Goal: Transaction & Acquisition: Book appointment/travel/reservation

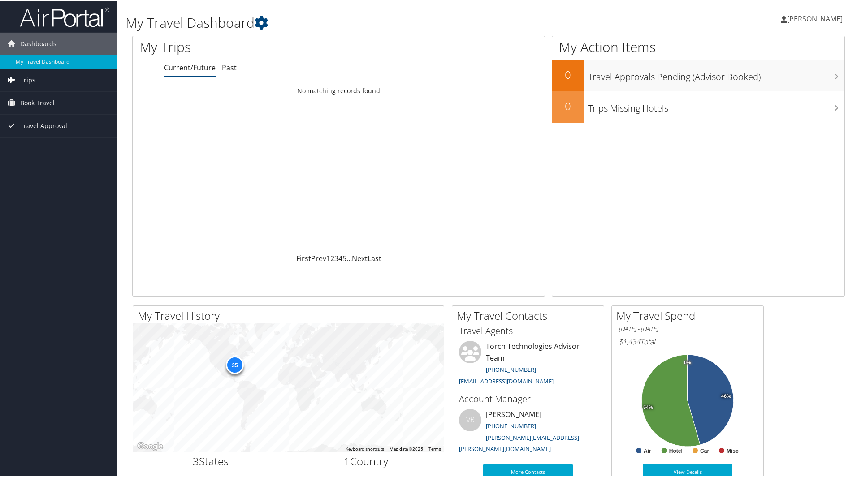
click at [43, 81] on link "Trips" at bounding box center [58, 79] width 116 height 22
click at [32, 145] on span "Book Travel" at bounding box center [37, 142] width 34 height 22
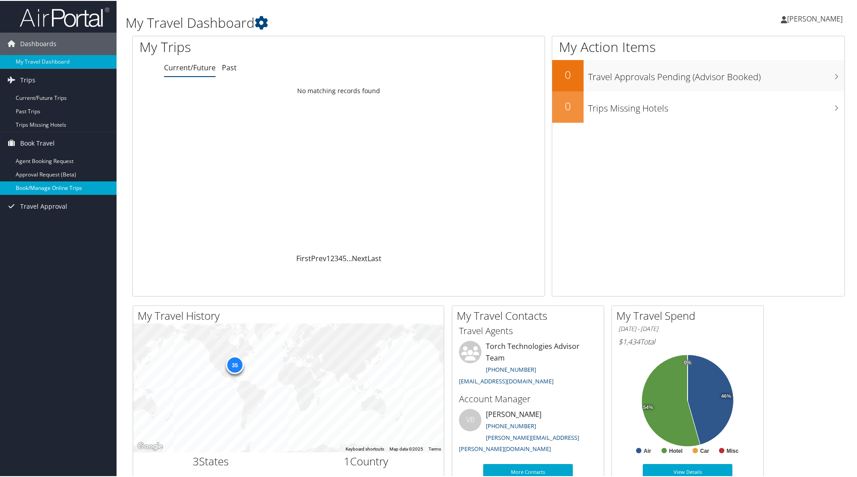
click at [45, 185] on link "Book/Manage Online Trips" at bounding box center [58, 187] width 116 height 13
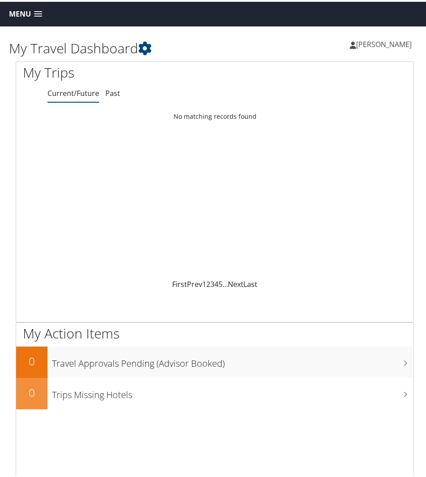
click at [35, 10] on span at bounding box center [38, 12] width 8 height 6
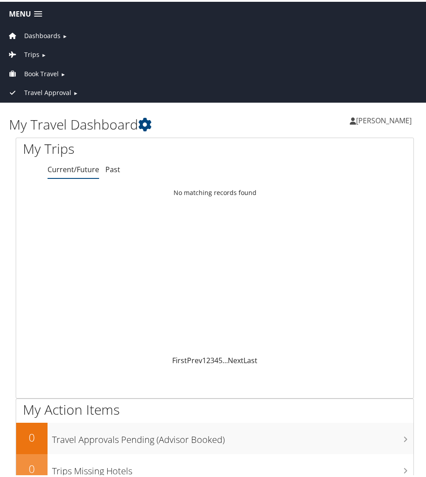
click at [38, 48] on span "Trips" at bounding box center [31, 53] width 15 height 10
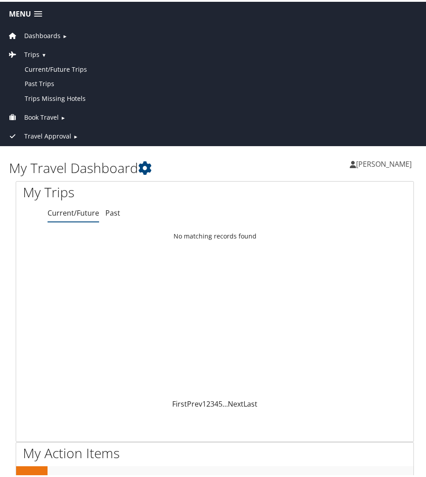
click at [54, 112] on span "Book Travel" at bounding box center [41, 116] width 34 height 10
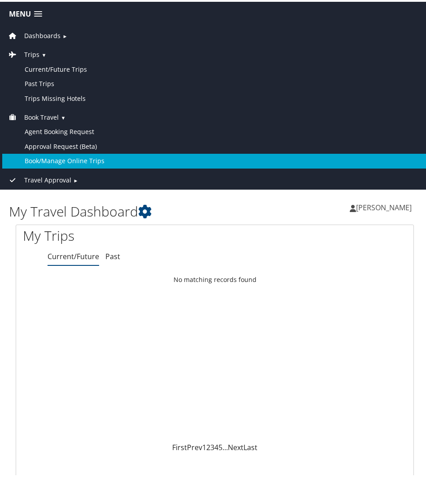
click at [52, 158] on link "Book/Manage Online Trips" at bounding box center [214, 159] width 425 height 14
